Goal: Transaction & Acquisition: Purchase product/service

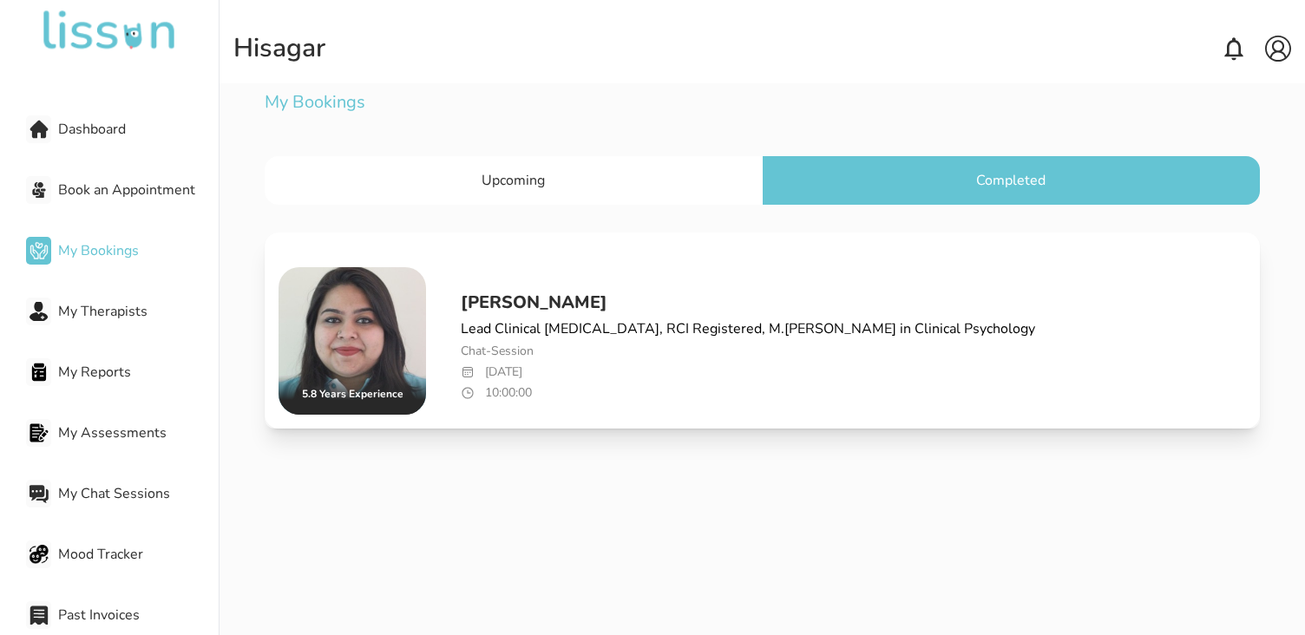
click at [363, 369] on img at bounding box center [353, 341] width 148 height 148
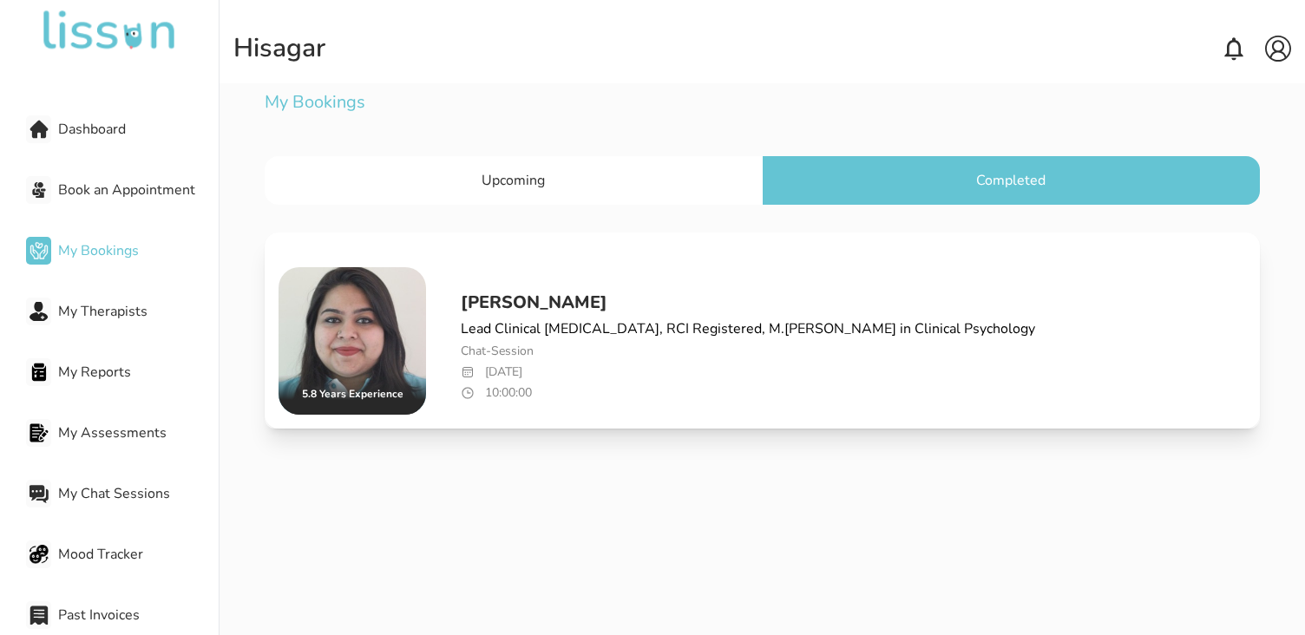
click at [363, 369] on img at bounding box center [353, 341] width 148 height 148
click at [320, 95] on div "My Bookings" at bounding box center [762, 102] width 995 height 38
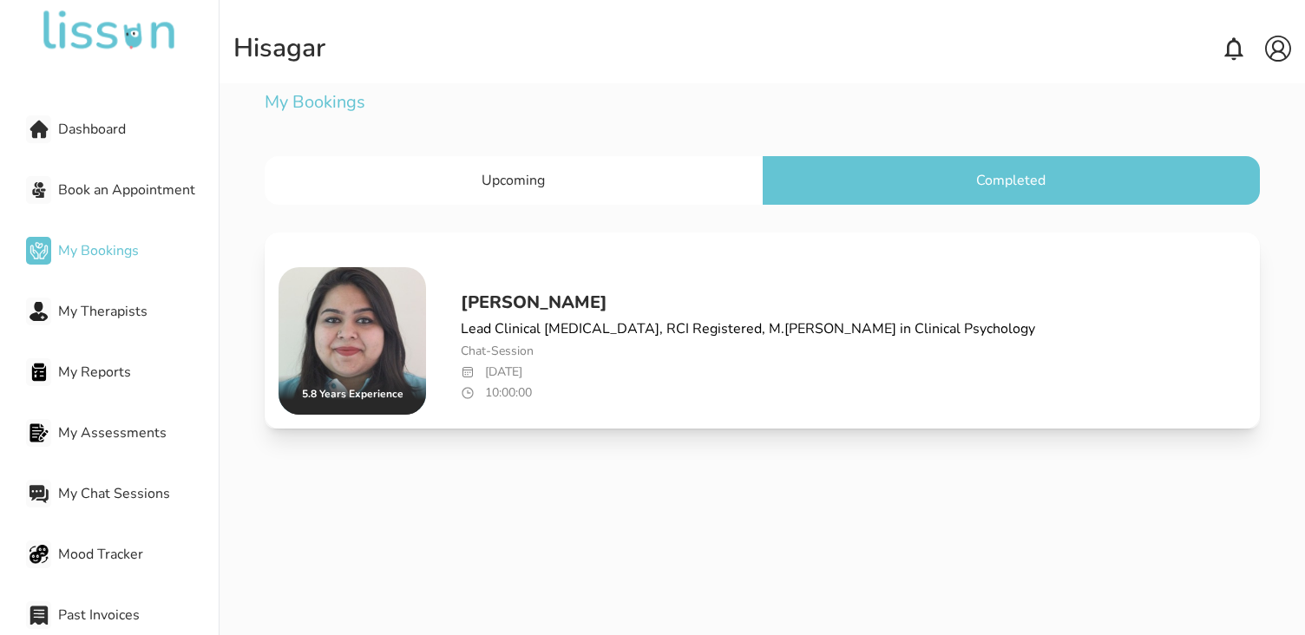
click at [641, 172] on div "Upcoming" at bounding box center [513, 180] width 497 height 49
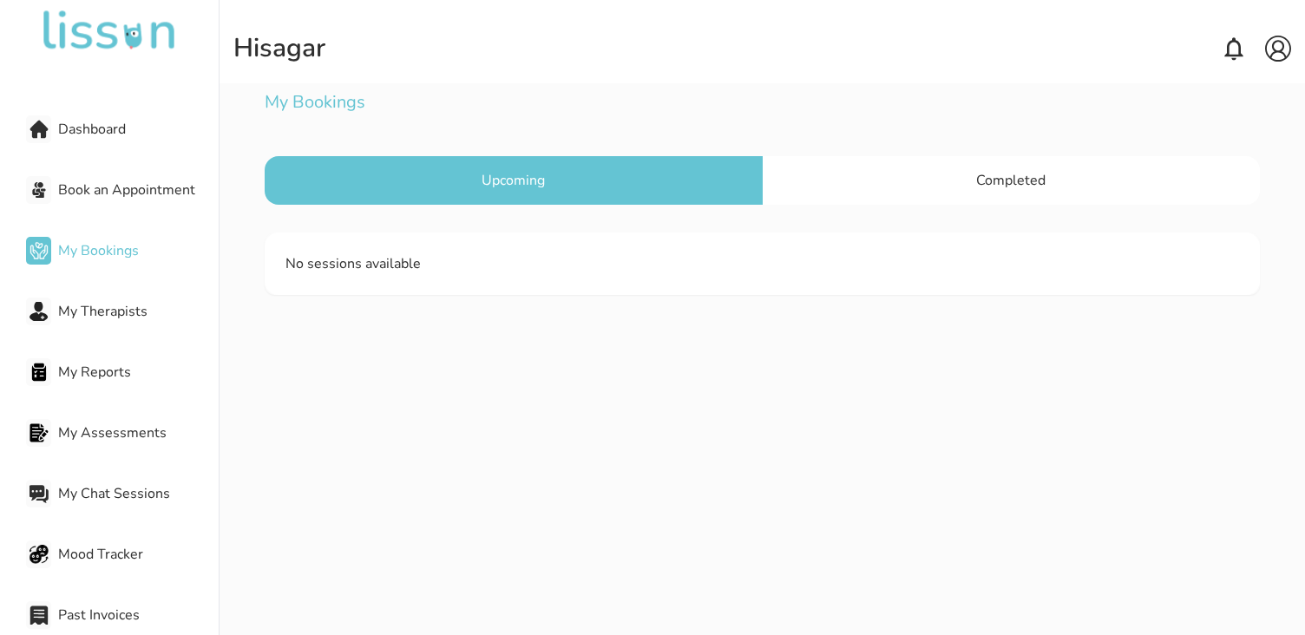
click at [1010, 178] on span "Completed" at bounding box center [1010, 180] width 69 height 19
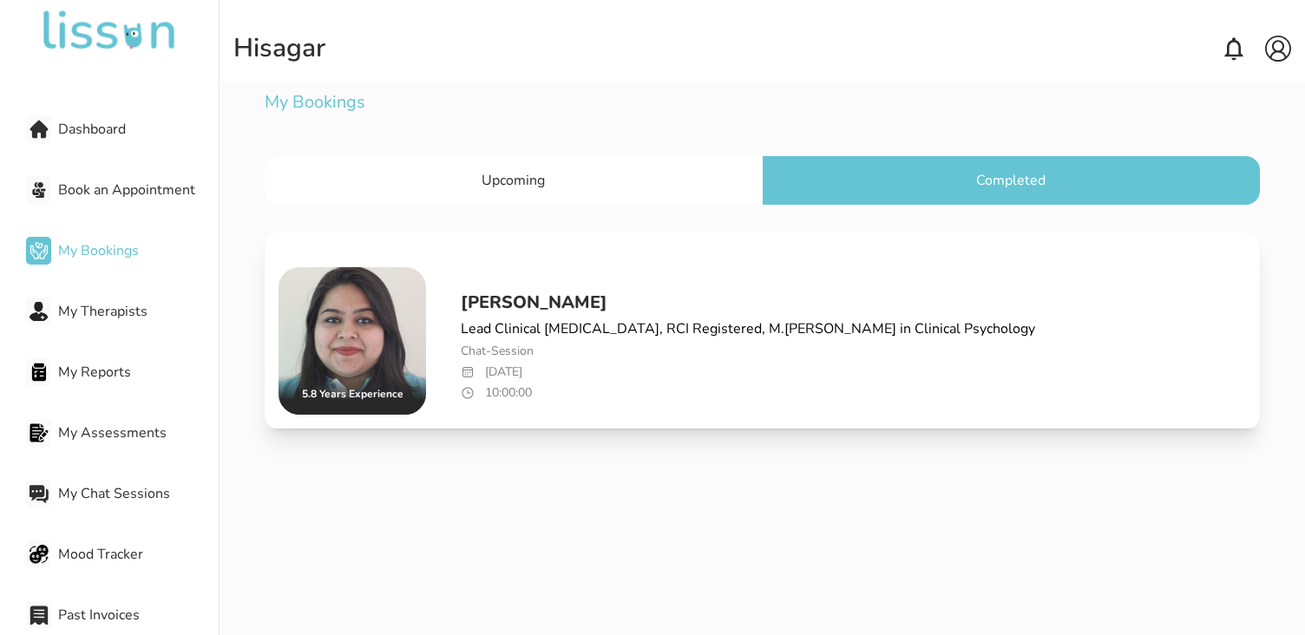
click at [103, 307] on span "My Therapists" at bounding box center [138, 311] width 161 height 21
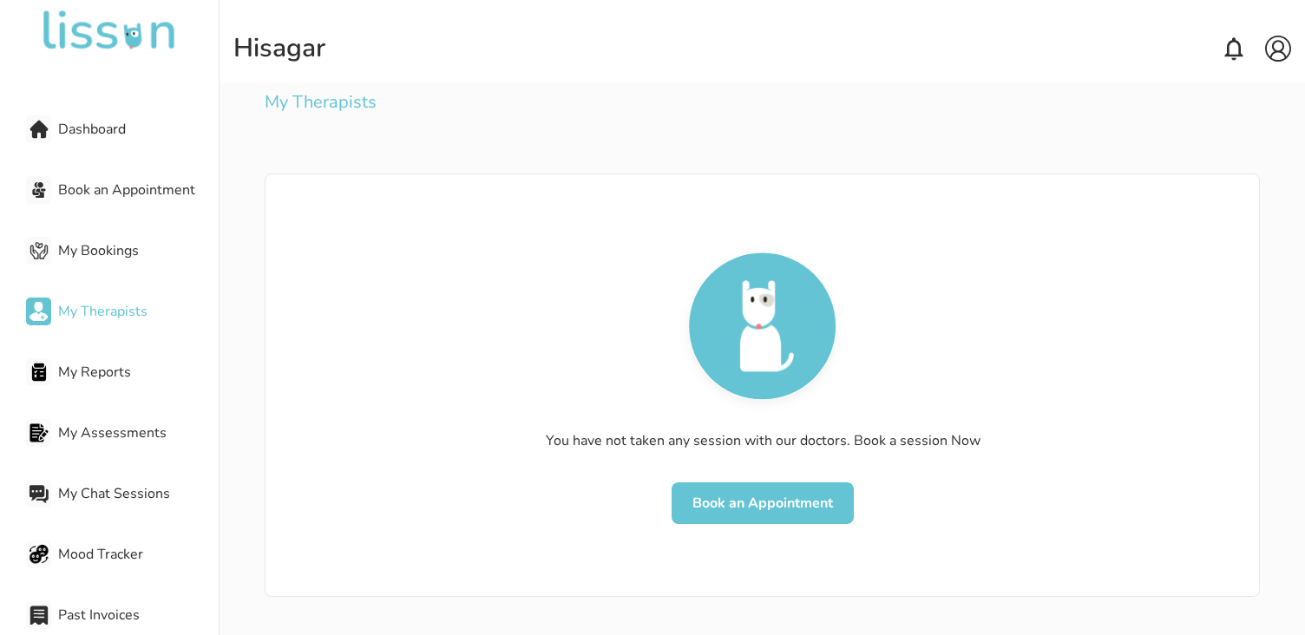
click at [759, 499] on button "Book an Appointment" at bounding box center [763, 504] width 182 height 42
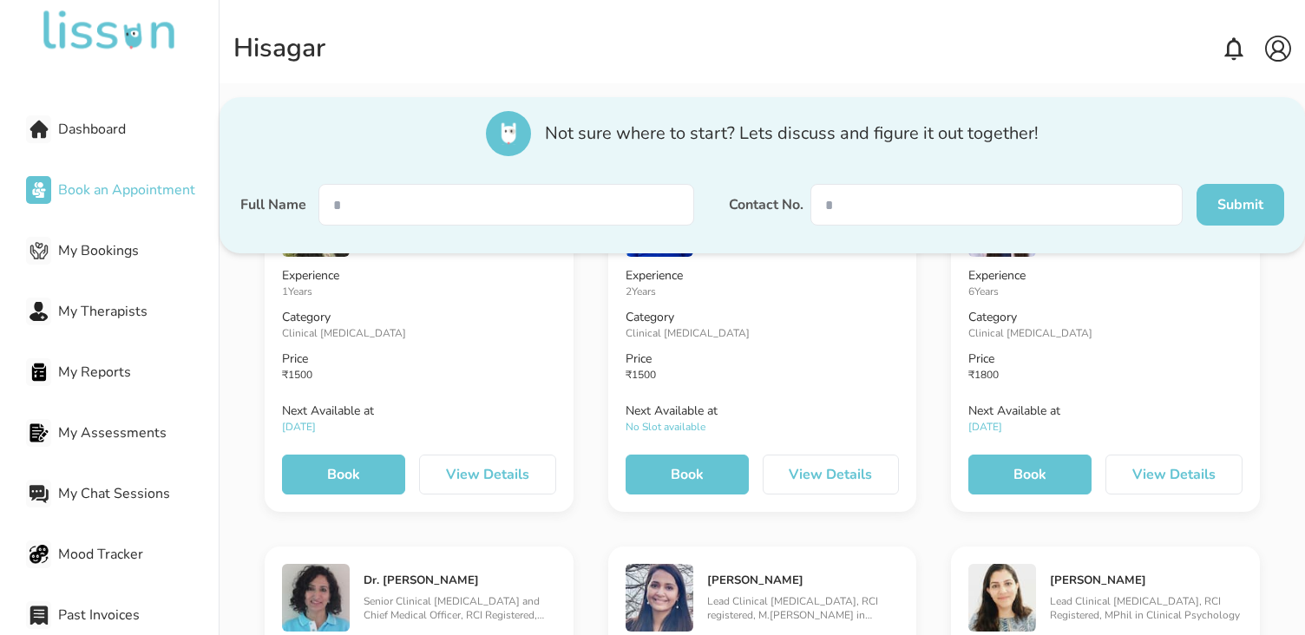
scroll to position [613, 0]
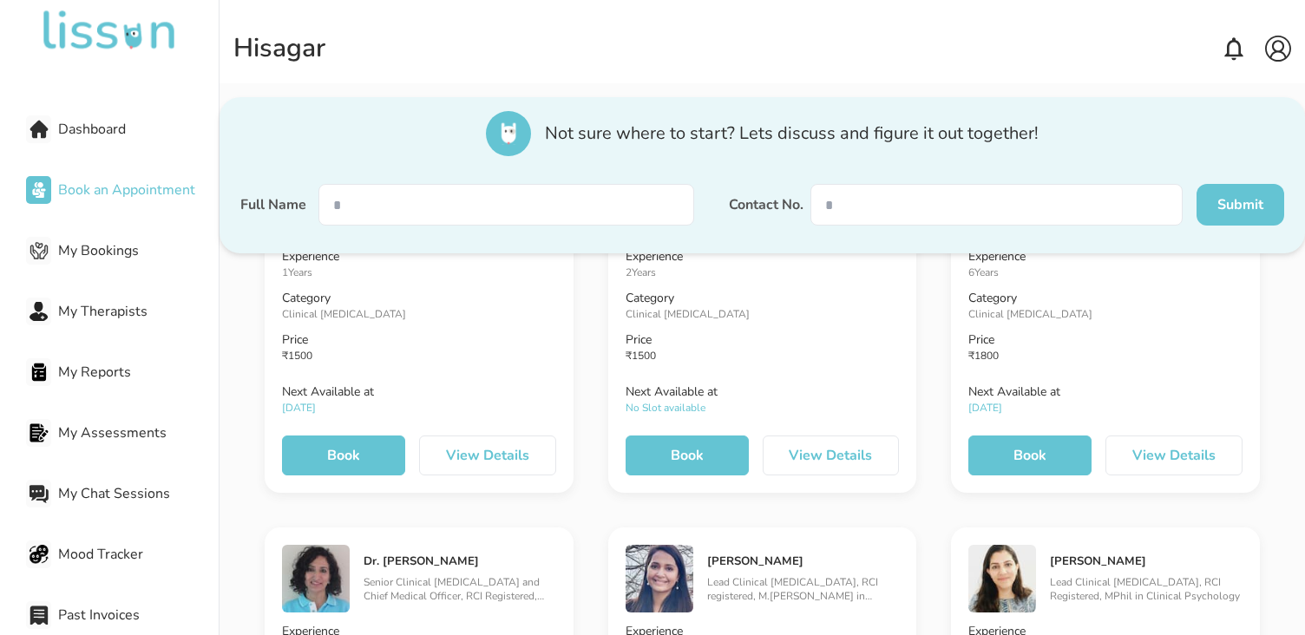
click at [672, 454] on button "Book" at bounding box center [687, 456] width 123 height 40
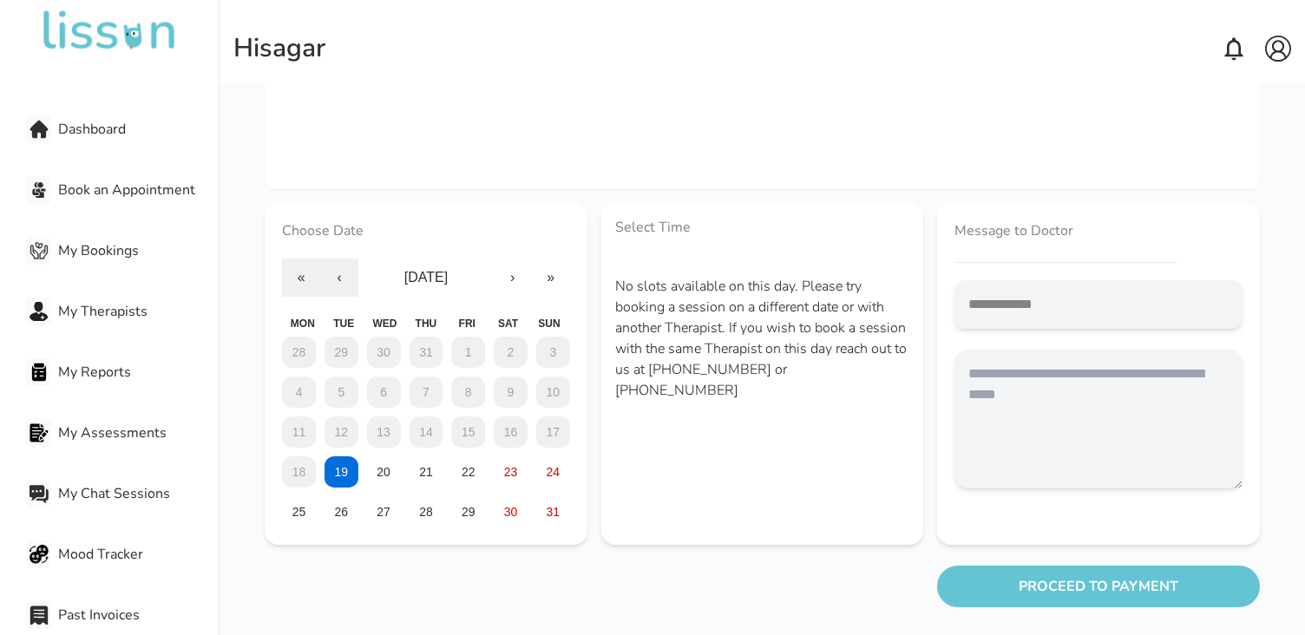
scroll to position [146, 0]
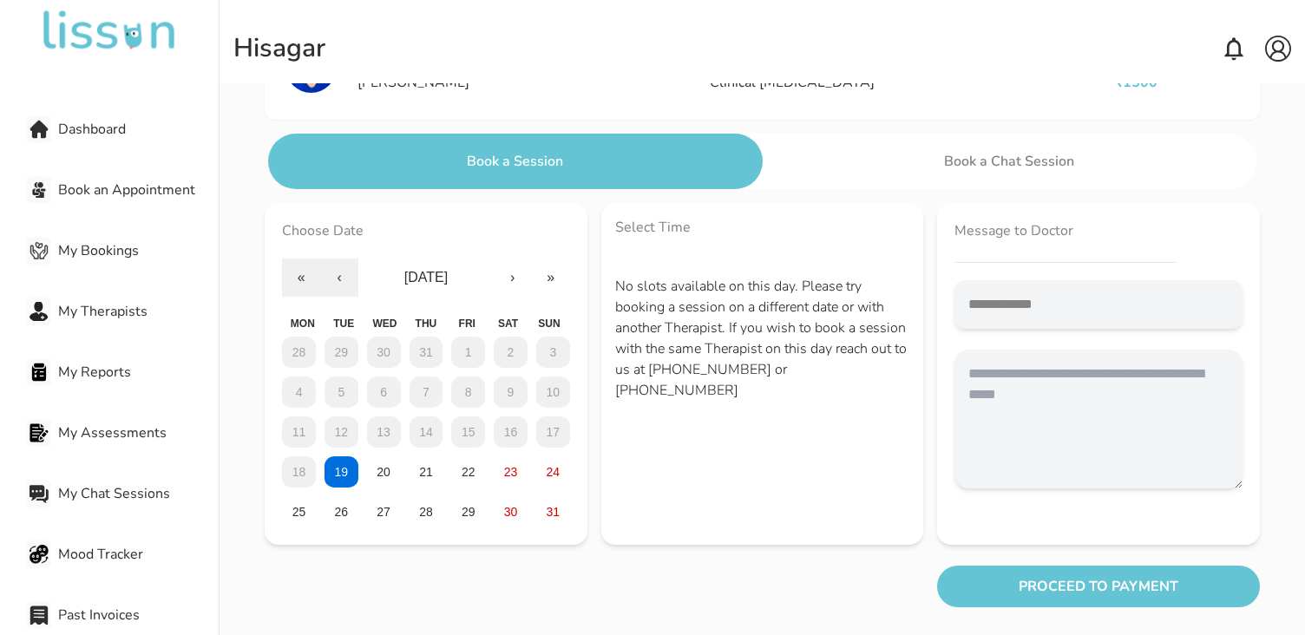
click at [89, 192] on span "Book an Appointment" at bounding box center [138, 190] width 161 height 21
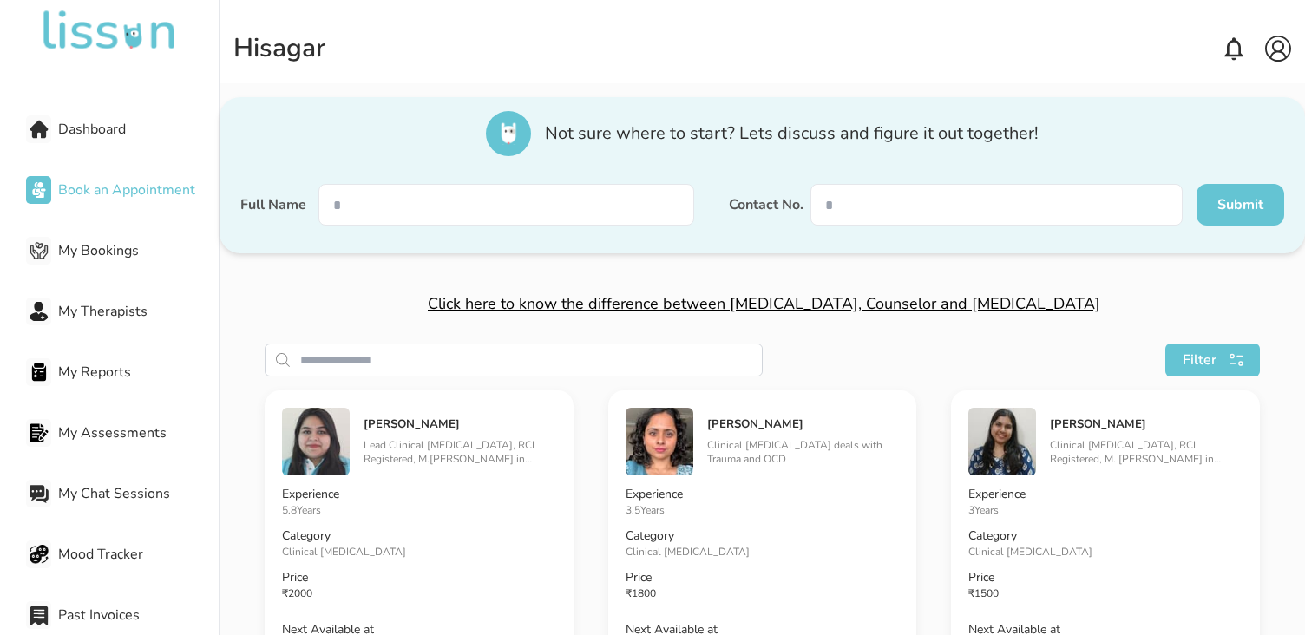
click at [571, 299] on span "Click here to know the difference between [MEDICAL_DATA], Counselor and [MEDICA…" at bounding box center [764, 303] width 673 height 21
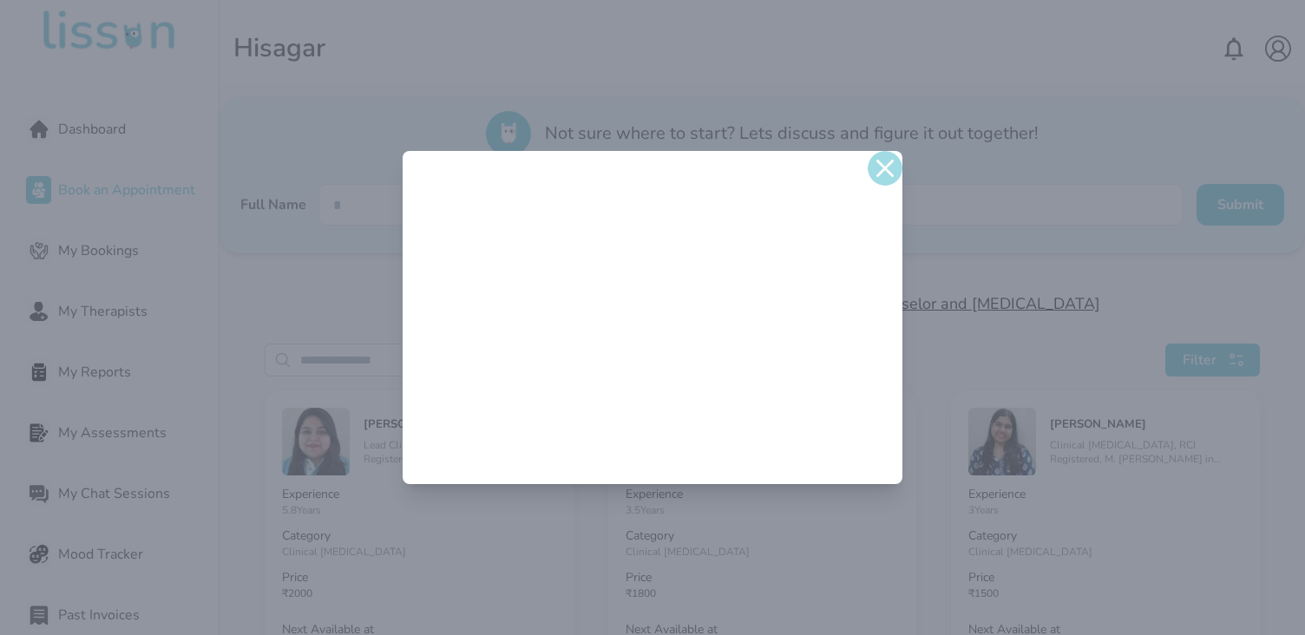
click at [890, 168] on img at bounding box center [885, 168] width 35 height 35
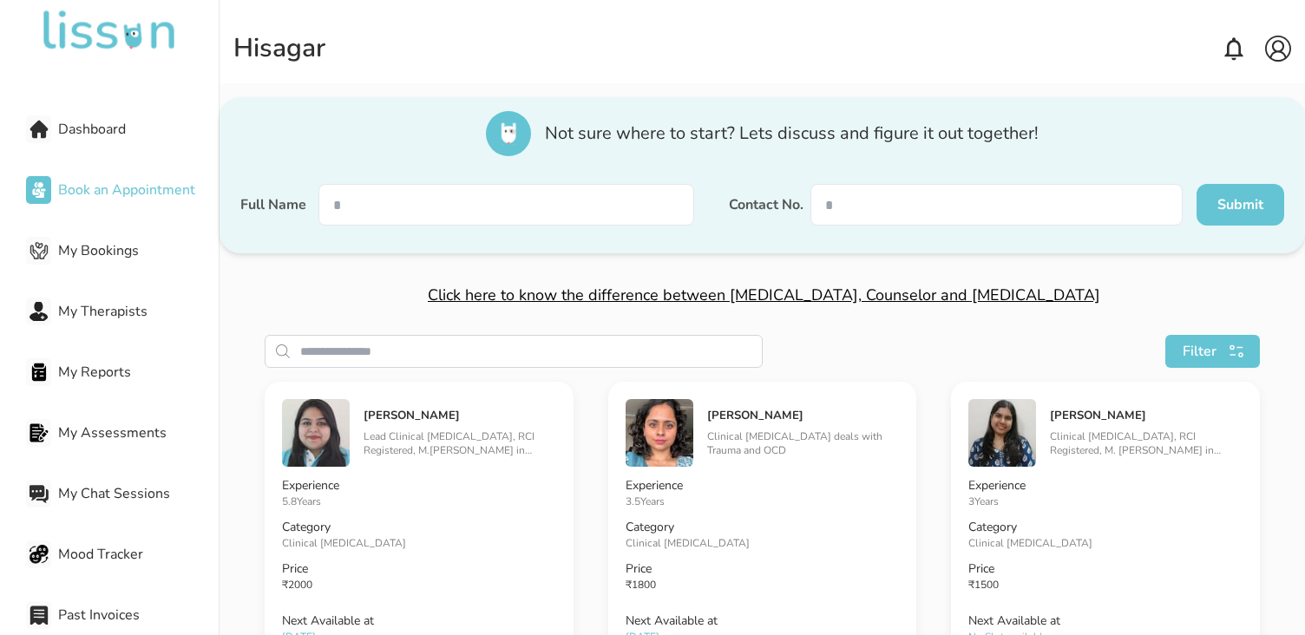
scroll to position [2, 0]
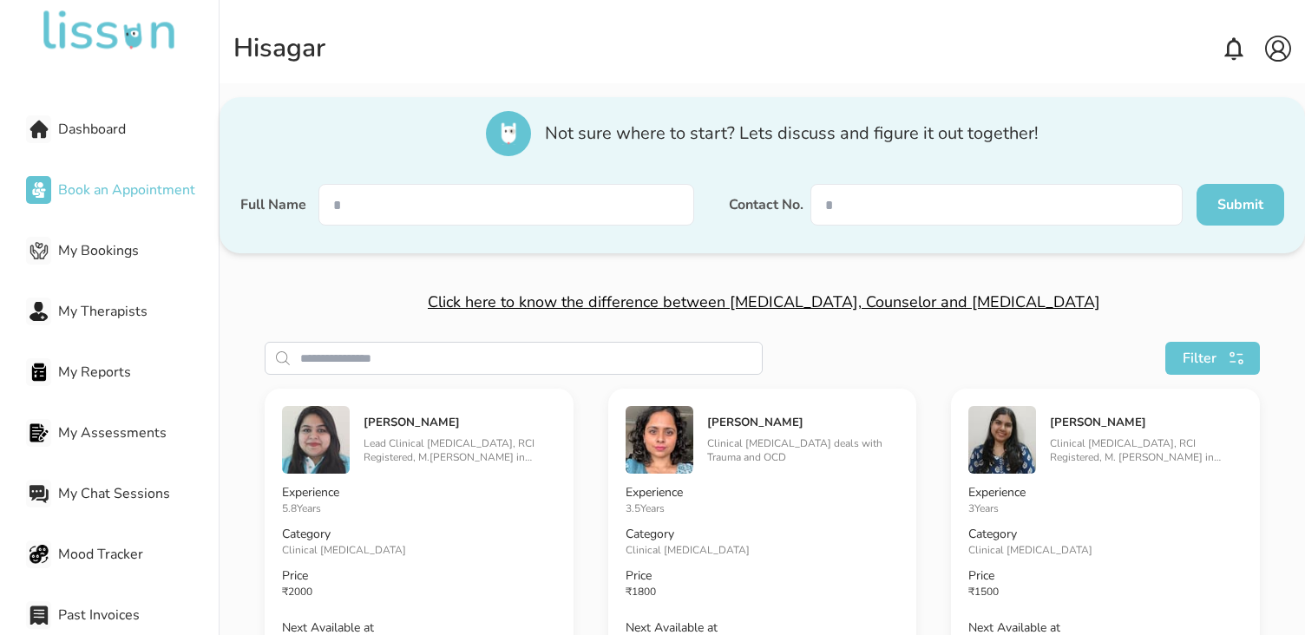
click at [912, 306] on span "Click here to know the difference between [MEDICAL_DATA], Counselor and [MEDICA…" at bounding box center [764, 302] width 673 height 21
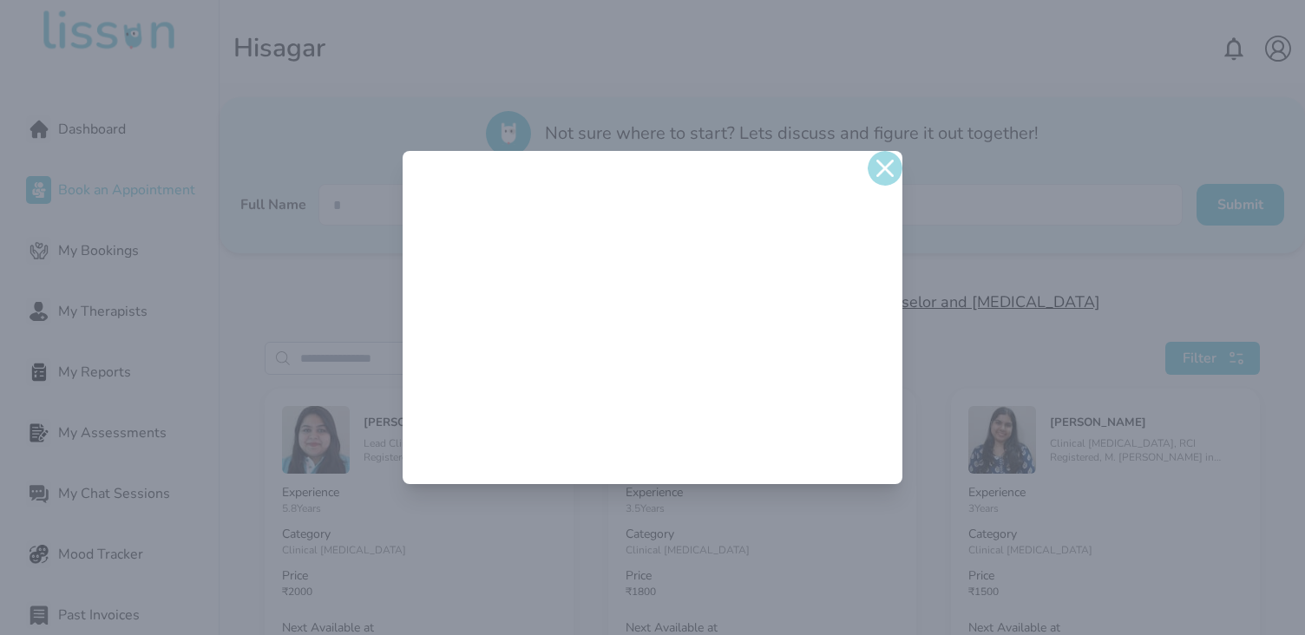
click at [888, 169] on img at bounding box center [885, 168] width 35 height 35
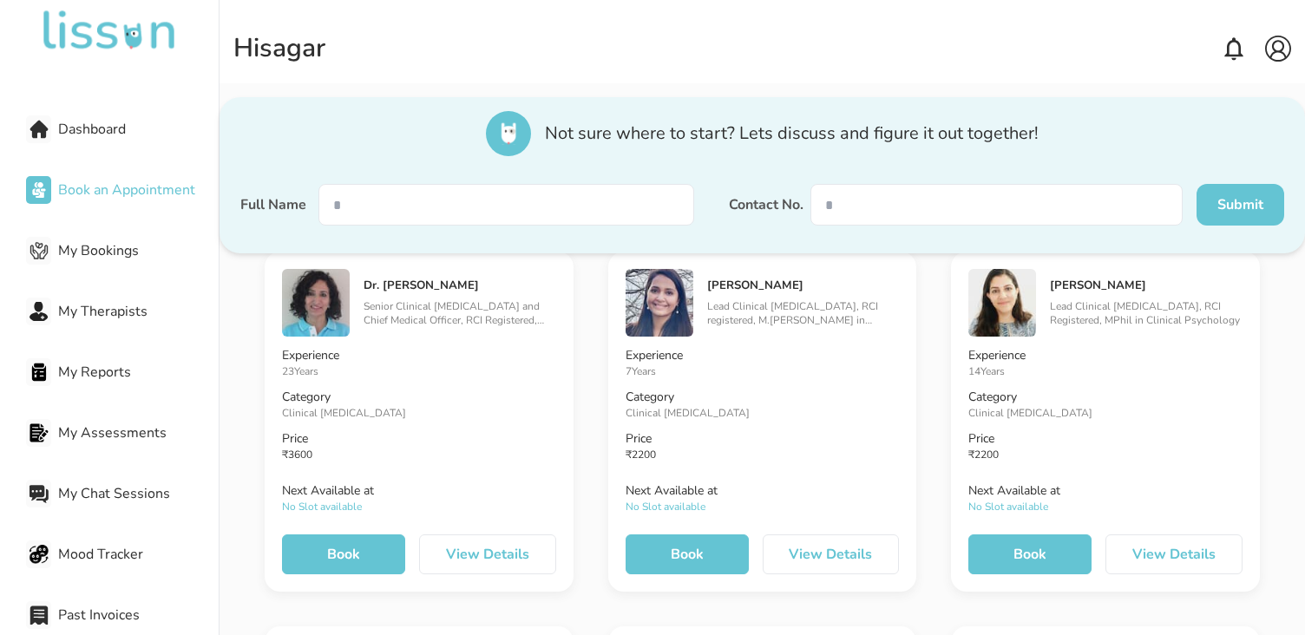
scroll to position [902, 0]
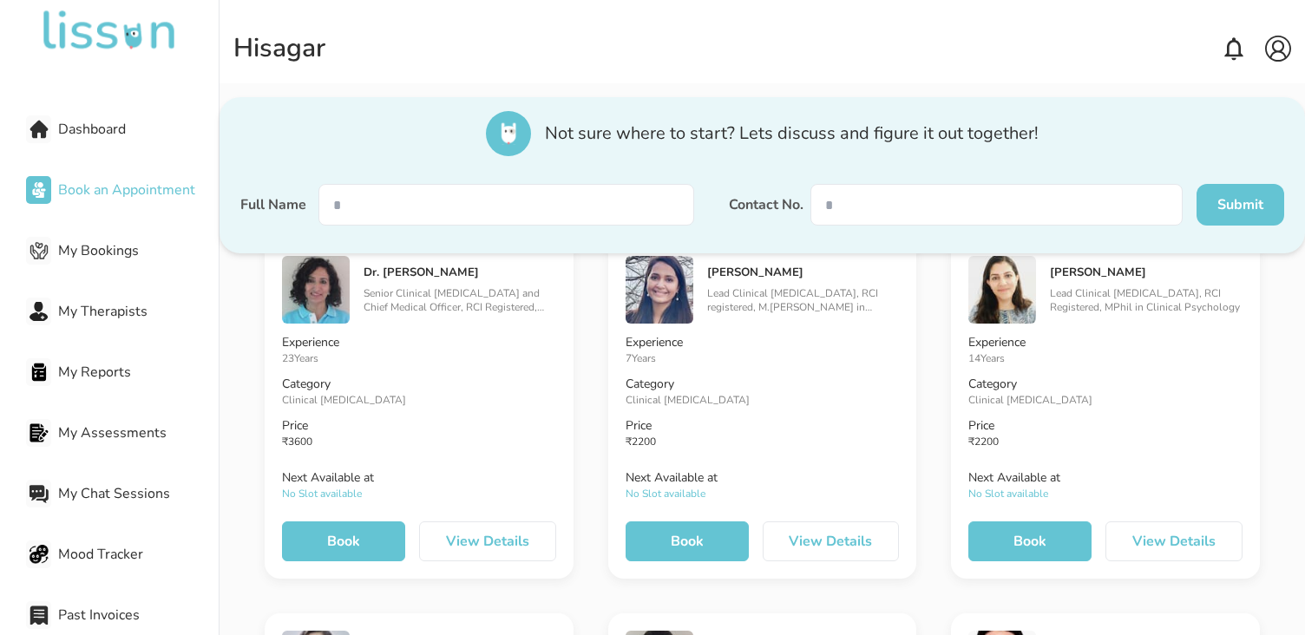
click at [80, 367] on span "My Reports" at bounding box center [138, 372] width 161 height 21
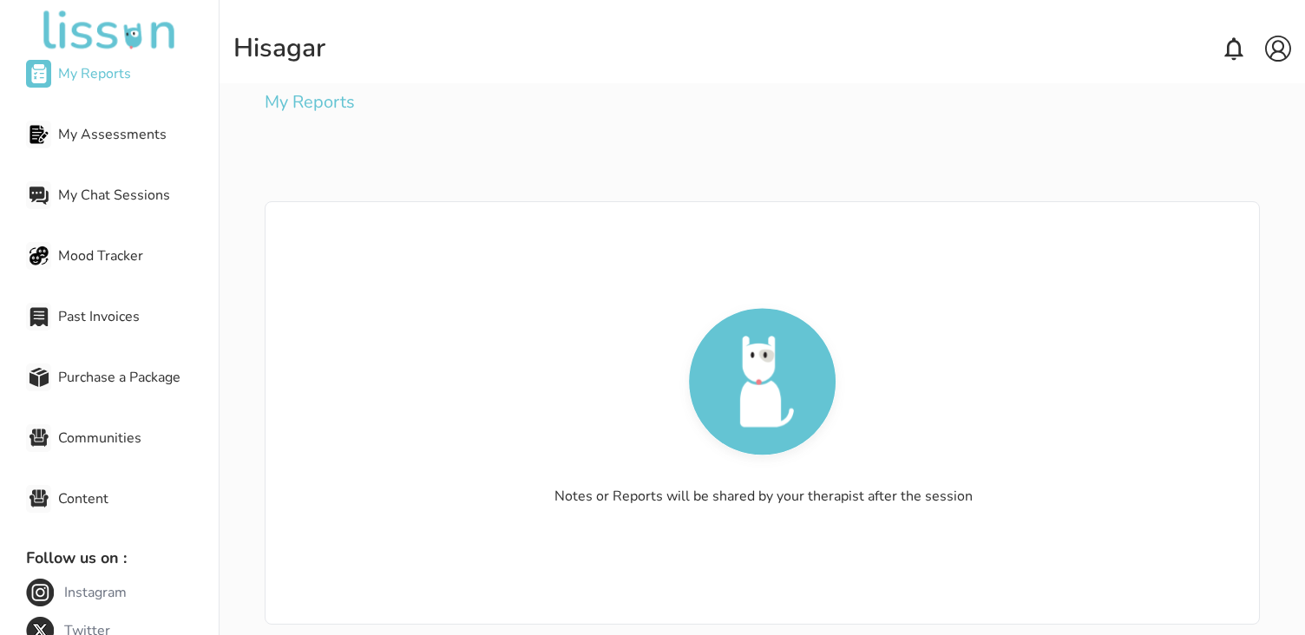
scroll to position [304, 0]
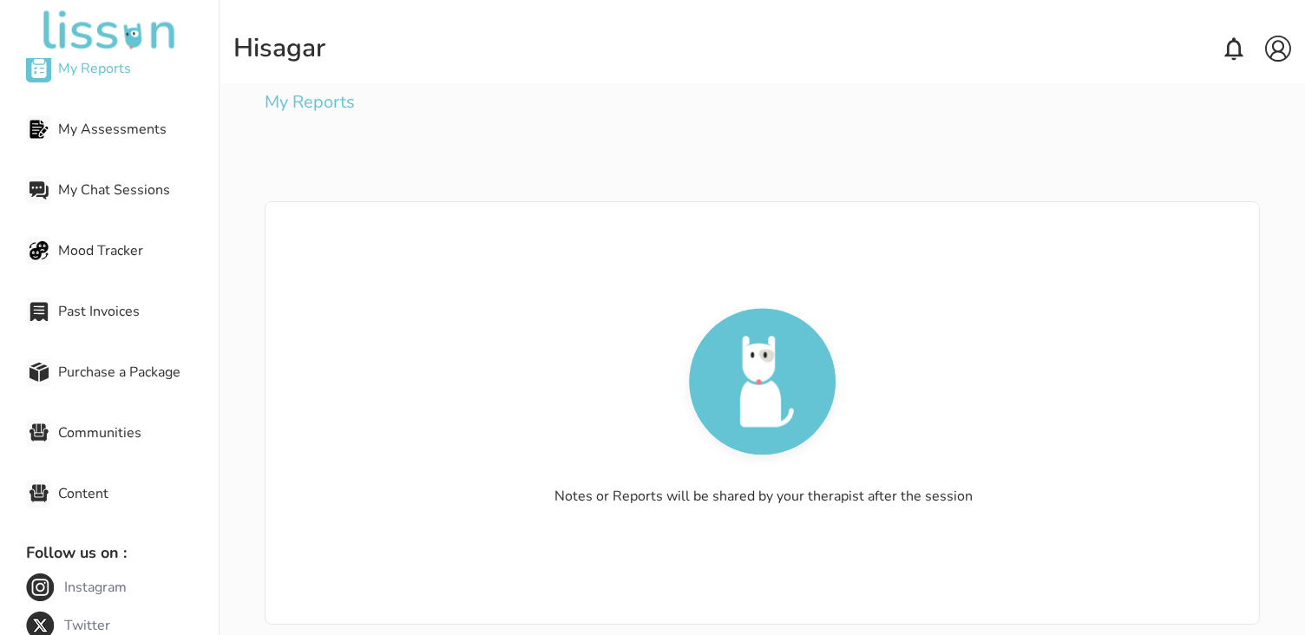
click at [116, 189] on span "My Chat Sessions" at bounding box center [138, 190] width 161 height 21
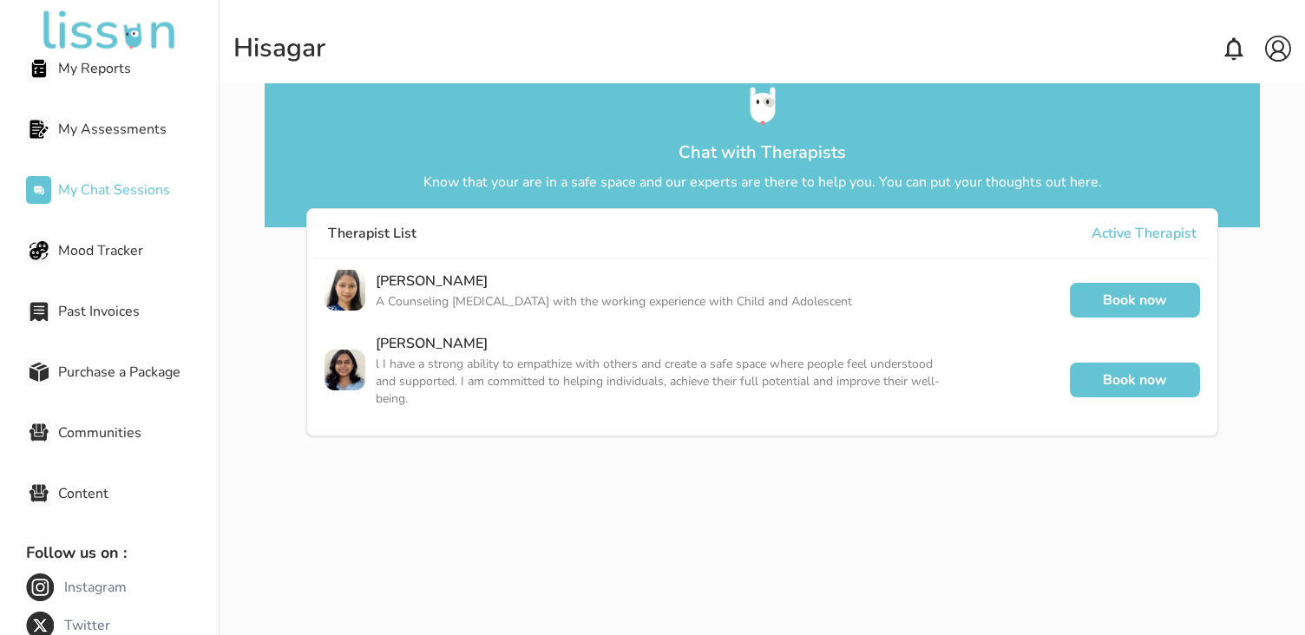
click at [116, 189] on span "My Chat Sessions" at bounding box center [138, 190] width 161 height 21
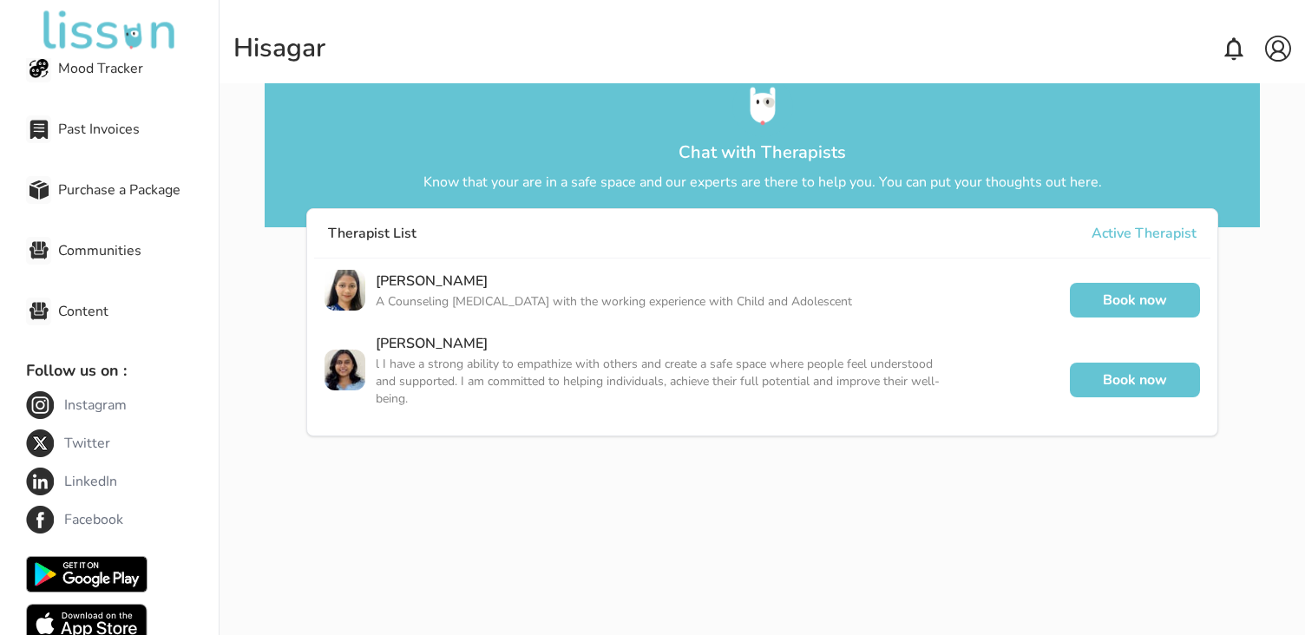
scroll to position [481, 0]
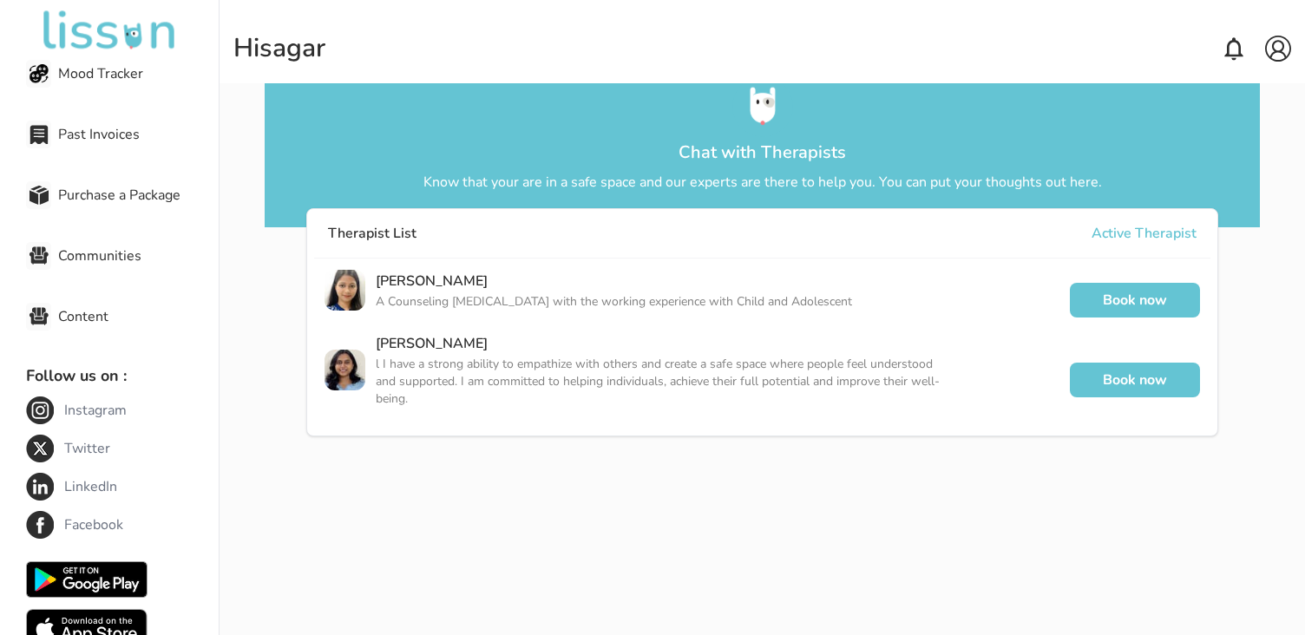
click at [108, 254] on span "Communities" at bounding box center [138, 256] width 161 height 21
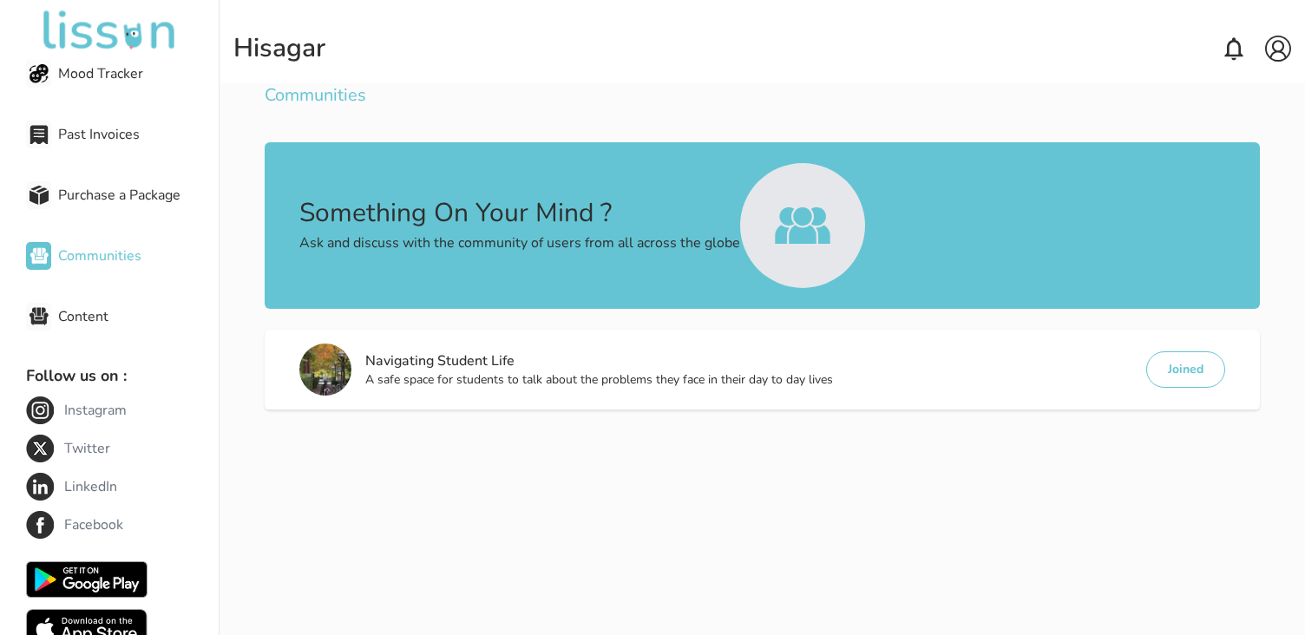
click at [1185, 364] on button "Joined" at bounding box center [1186, 370] width 79 height 36
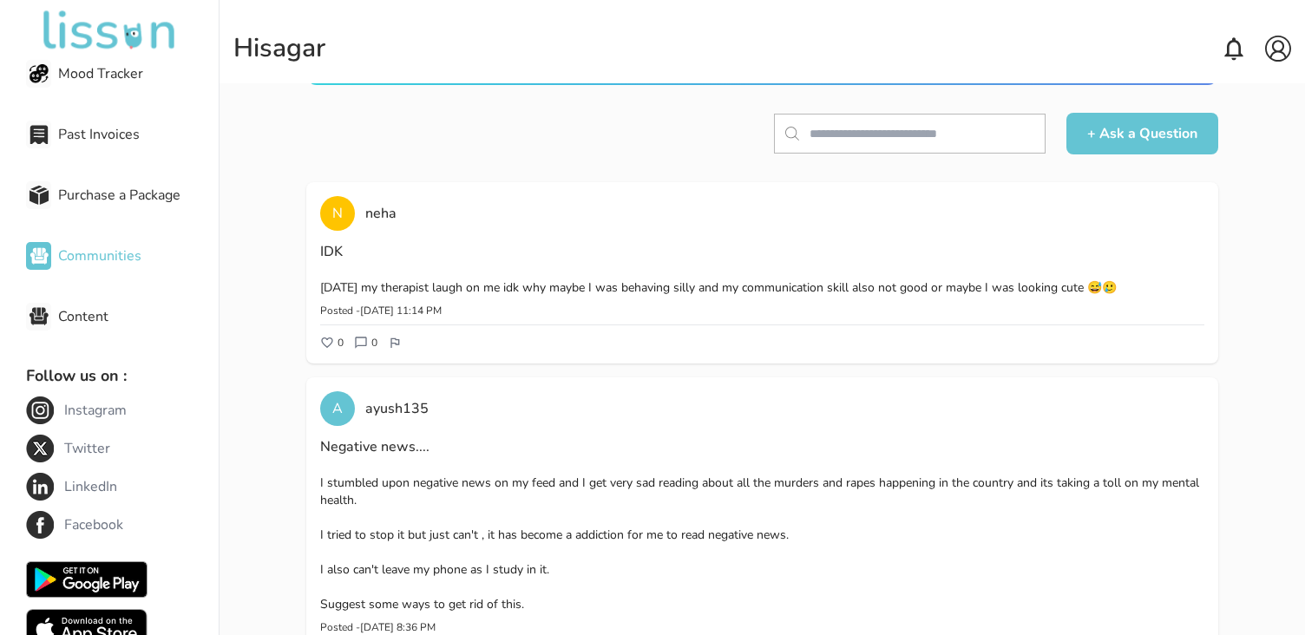
scroll to position [204, 0]
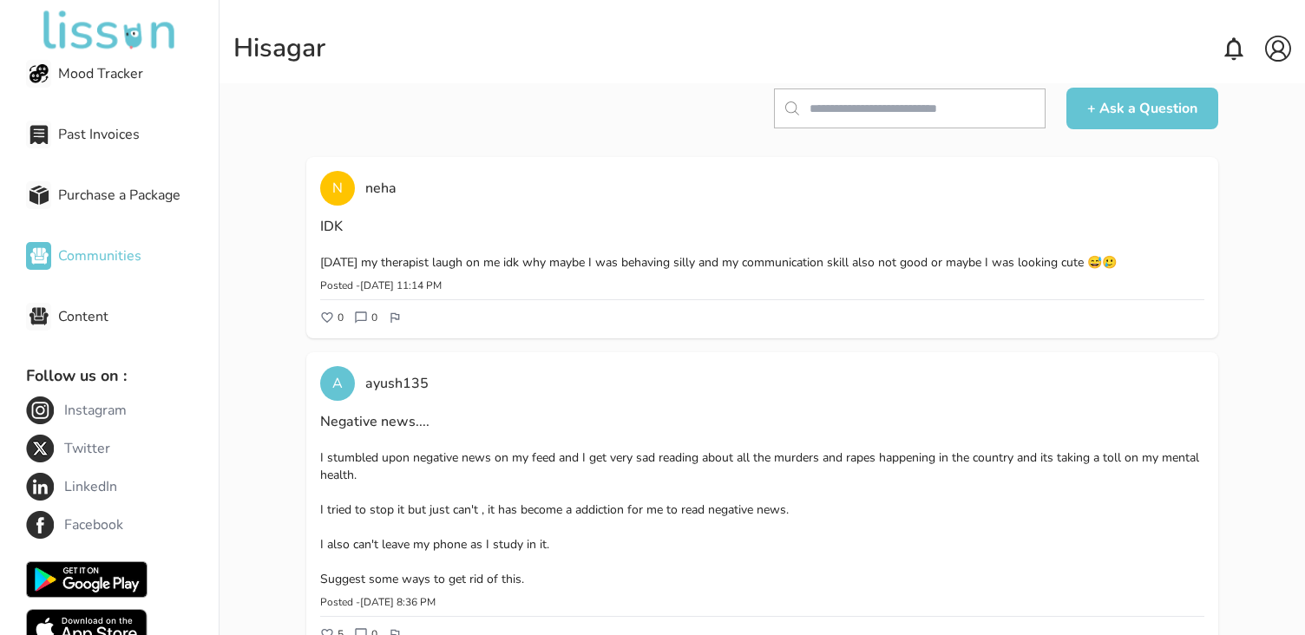
drag, startPoint x: 375, startPoint y: 264, endPoint x: 575, endPoint y: 339, distance: 213.4
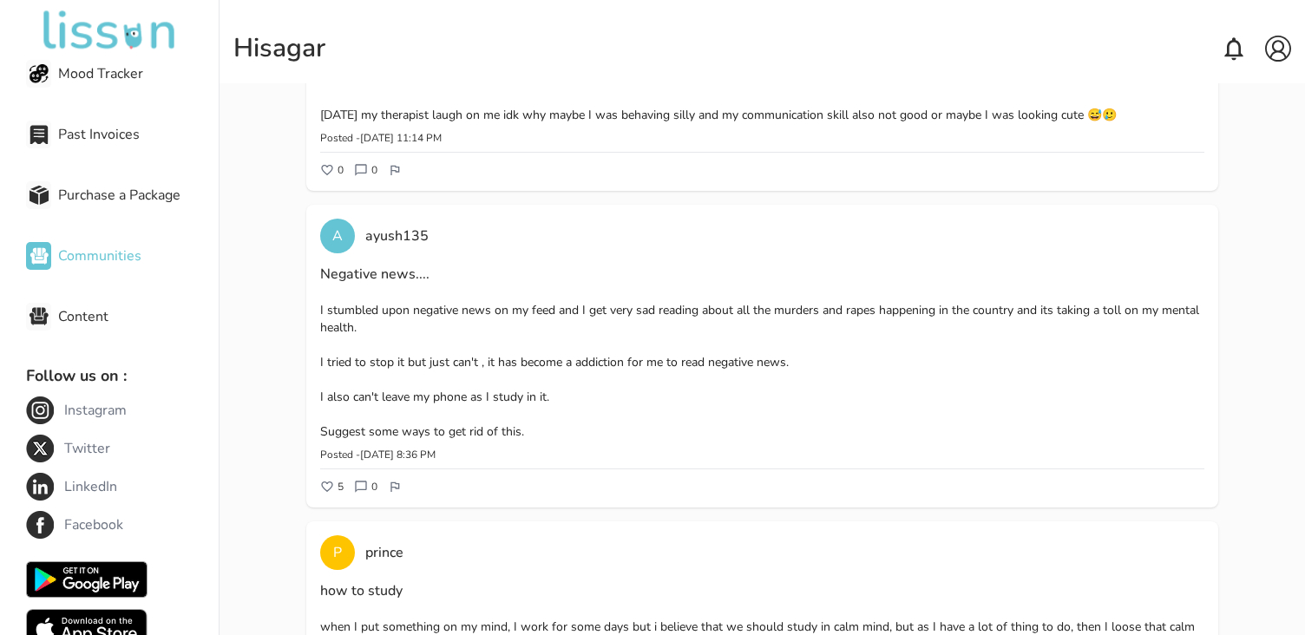
scroll to position [0, 0]
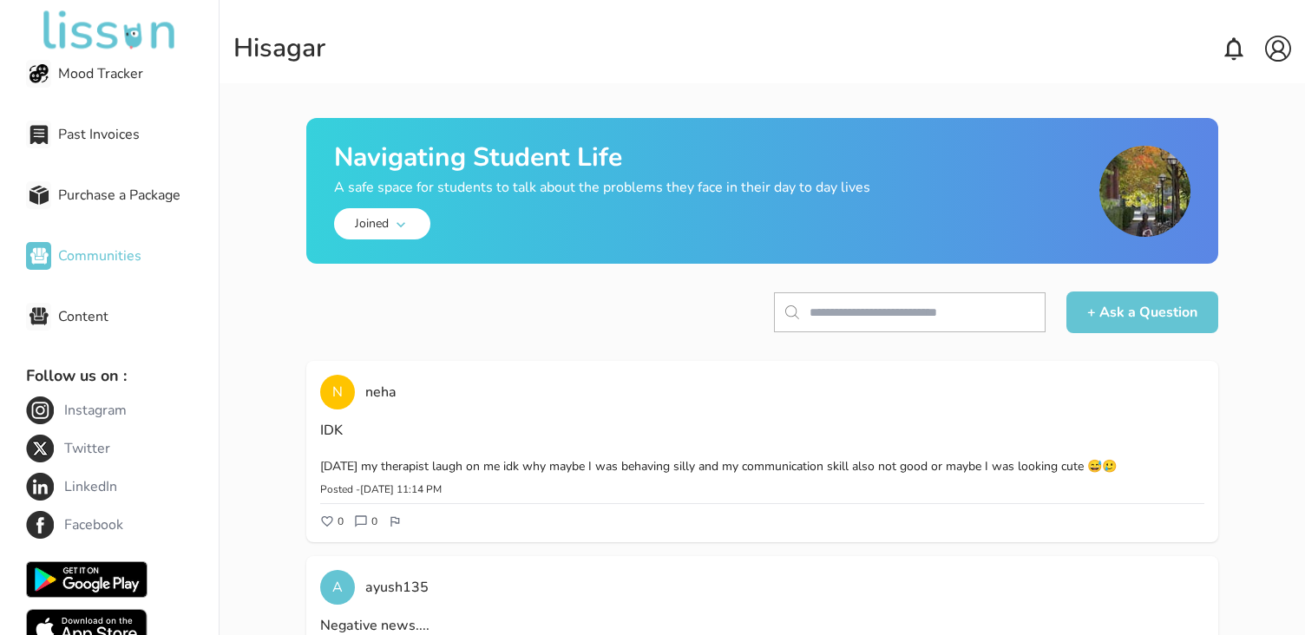
click at [1136, 194] on img at bounding box center [1145, 191] width 91 height 91
click at [1234, 51] on icon at bounding box center [1234, 49] width 28 height 28
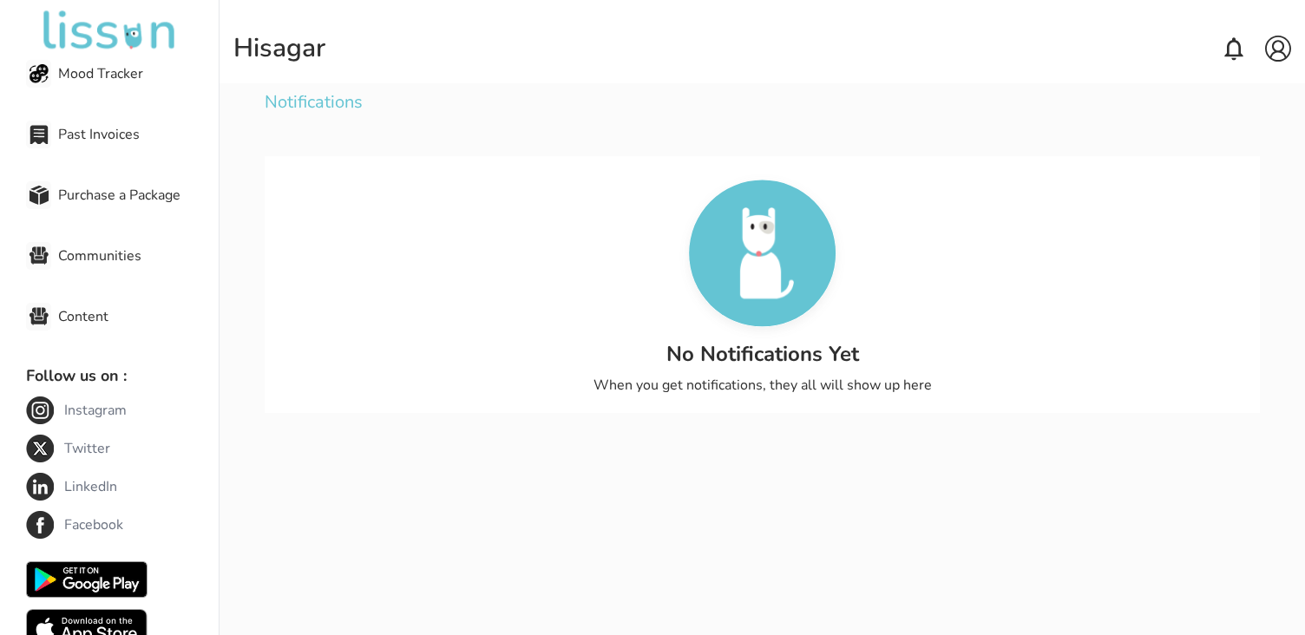
click at [1281, 42] on img at bounding box center [1278, 49] width 26 height 26
click at [1242, 83] on p "My Account" at bounding box center [1244, 82] width 56 height 14
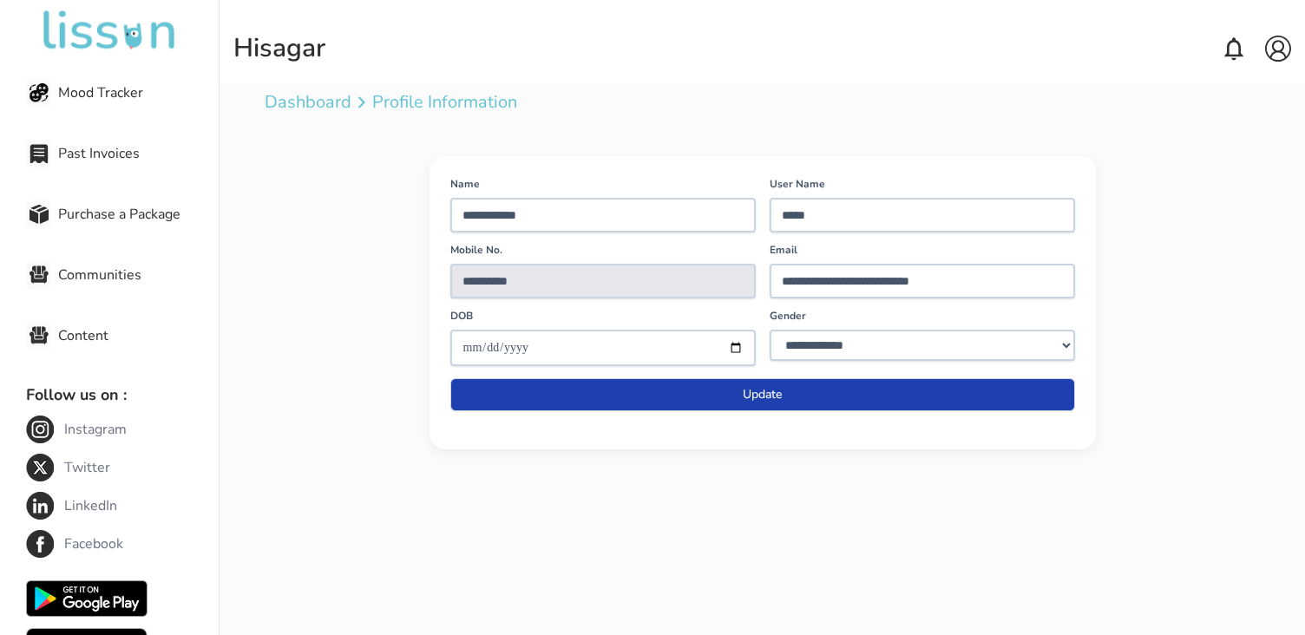
scroll to position [460, 0]
click at [114, 217] on span "Purchase a Package" at bounding box center [138, 216] width 161 height 21
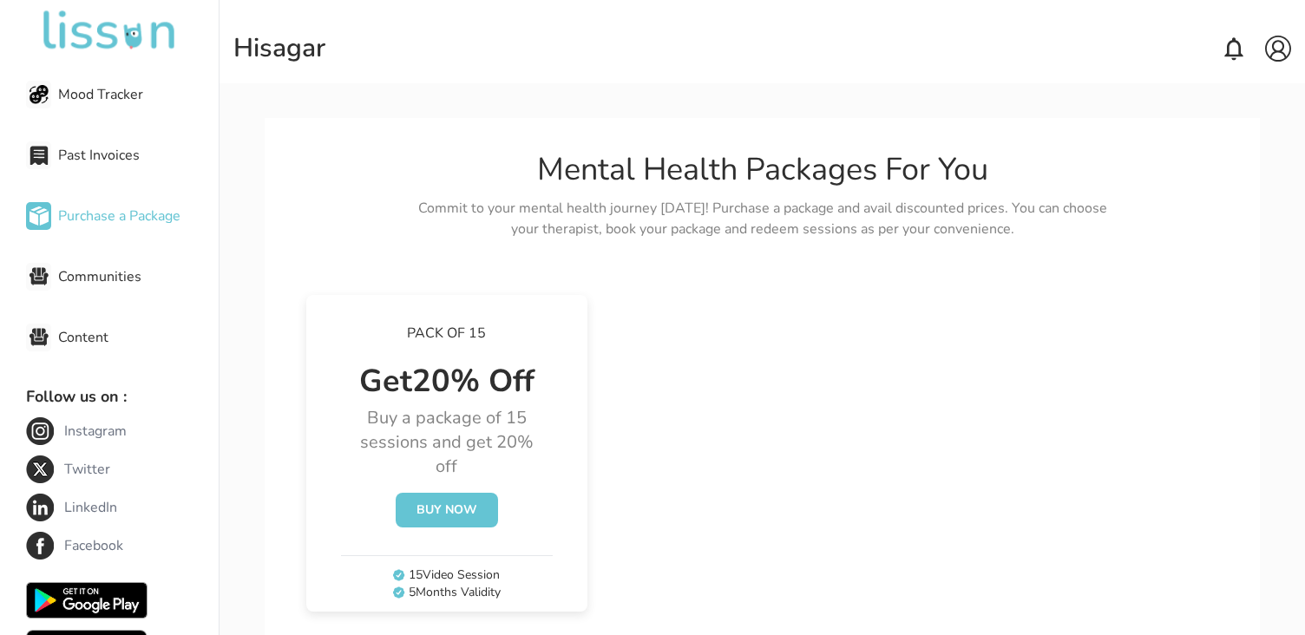
scroll to position [39, 0]
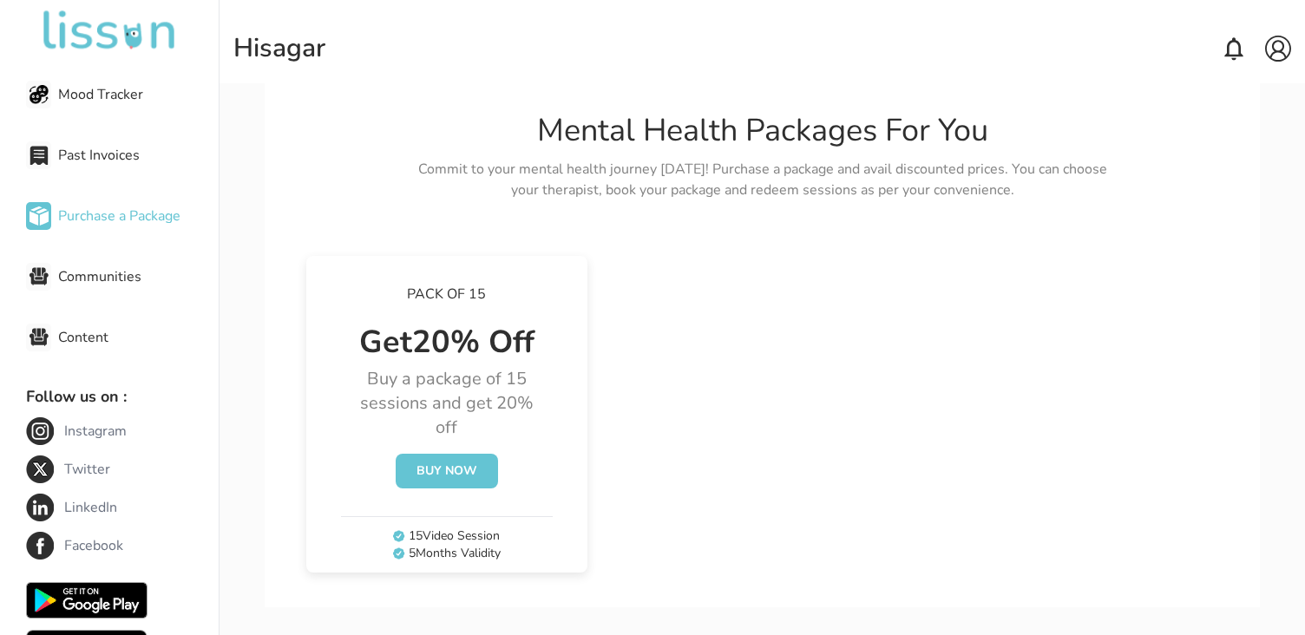
click at [444, 470] on button "Buy Now" at bounding box center [447, 471] width 102 height 35
